Goal: Find specific page/section: Find specific page/section

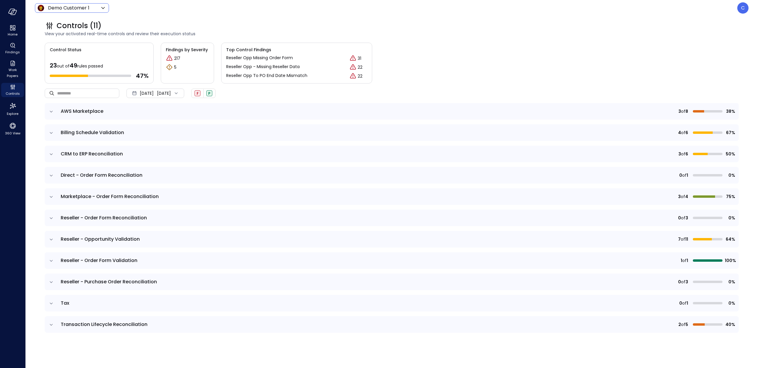
click at [104, 7] on icon at bounding box center [102, 8] width 3 height 2
click at [17, 29] on div at bounding box center [379, 184] width 758 height 368
click at [16, 29] on div "Home" at bounding box center [12, 31] width 23 height 14
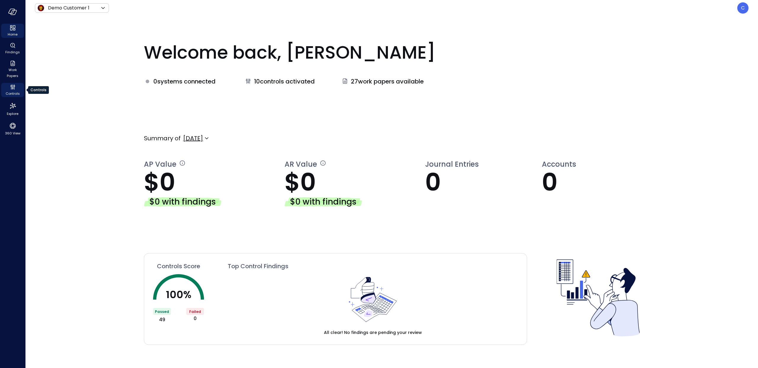
click at [11, 91] on span "Controls" at bounding box center [13, 94] width 14 height 6
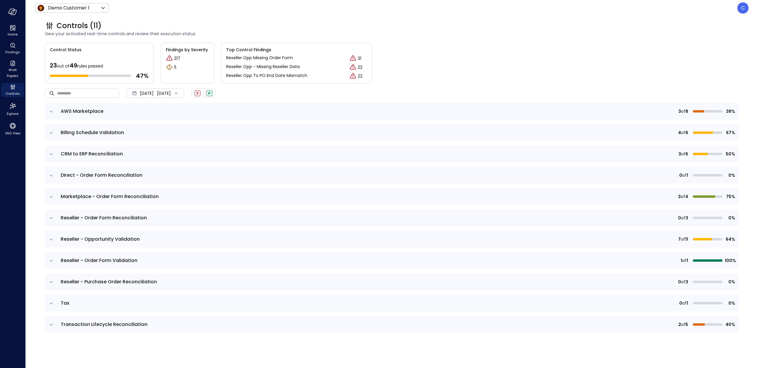
click at [184, 94] on div "[DATE] [DATE]" at bounding box center [155, 92] width 58 height 9
click at [162, 131] on li "Current Year [DATE]" at bounding box center [158, 129] width 47 height 10
click at [51, 111] on icon "expand row" at bounding box center [51, 112] width 6 height 6
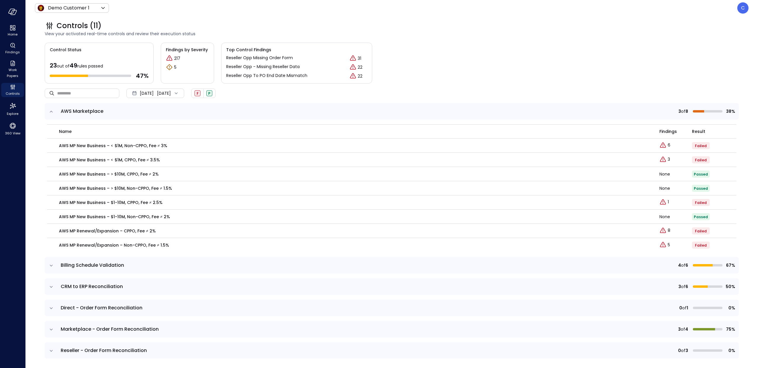
click at [51, 112] on icon "expand row" at bounding box center [51, 112] width 6 height 6
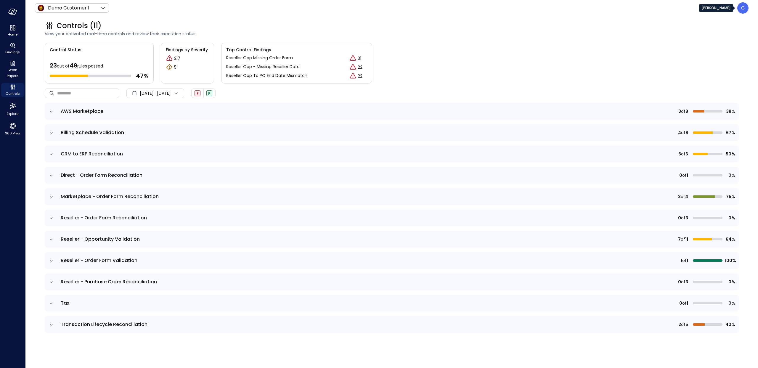
click at [743, 11] on p "C" at bounding box center [743, 7] width 4 height 7
click at [706, 57] on li "Builder" at bounding box center [720, 56] width 58 height 11
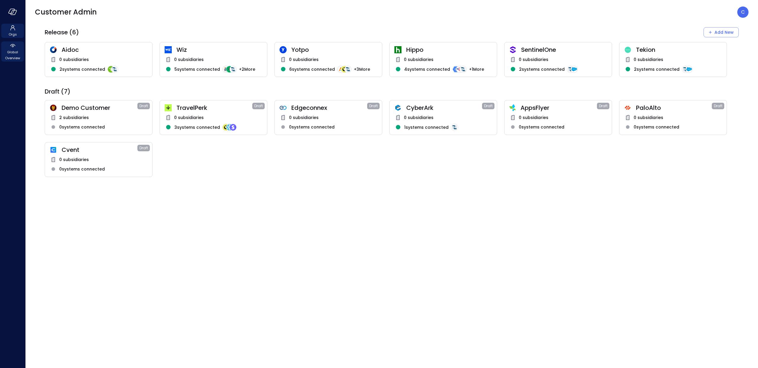
click at [9, 48] on icon at bounding box center [12, 45] width 7 height 7
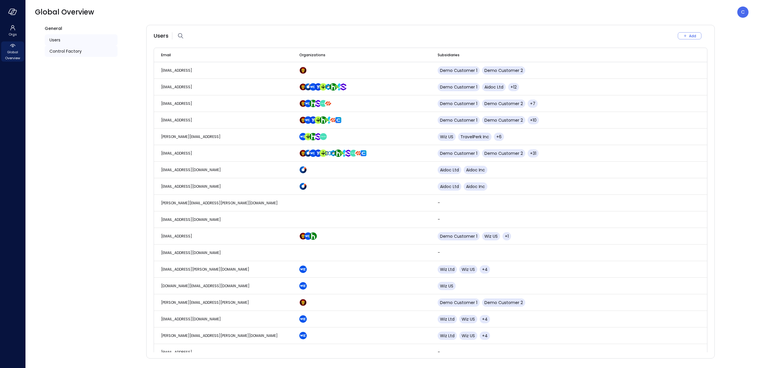
click at [73, 52] on span "Control Factory" at bounding box center [65, 51] width 32 height 7
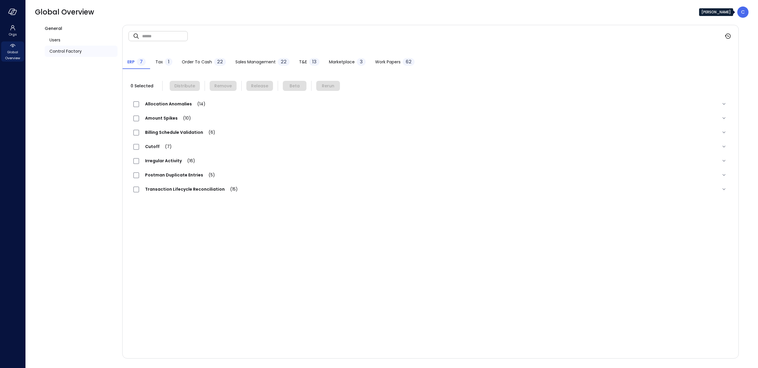
click at [745, 11] on div "C" at bounding box center [742, 12] width 11 height 11
click at [724, 38] on li "View as Customer" at bounding box center [720, 39] width 58 height 11
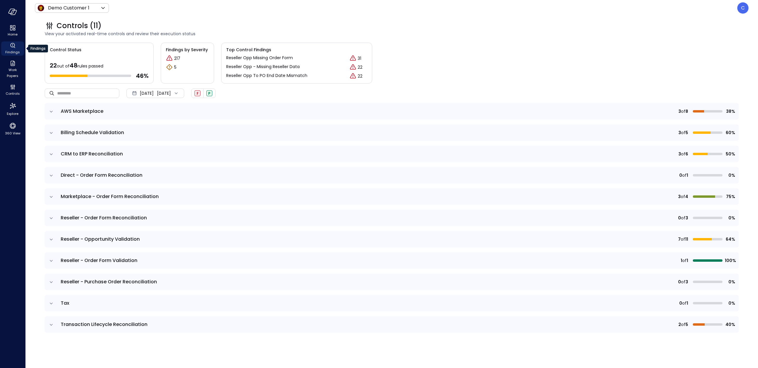
click at [11, 47] on icon "Findings" at bounding box center [12, 45] width 7 height 7
